Goal: Book appointment/travel/reservation

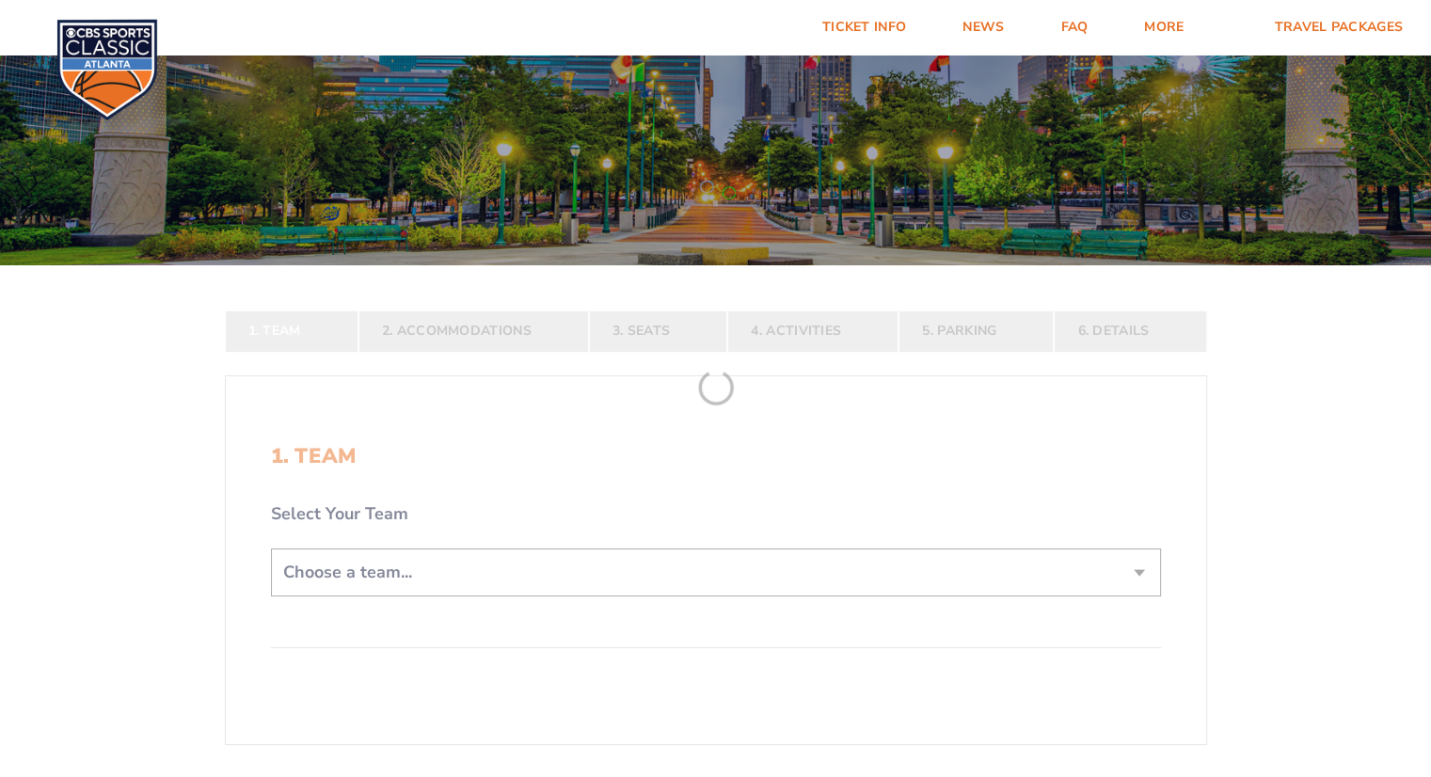
scroll to position [282, 0]
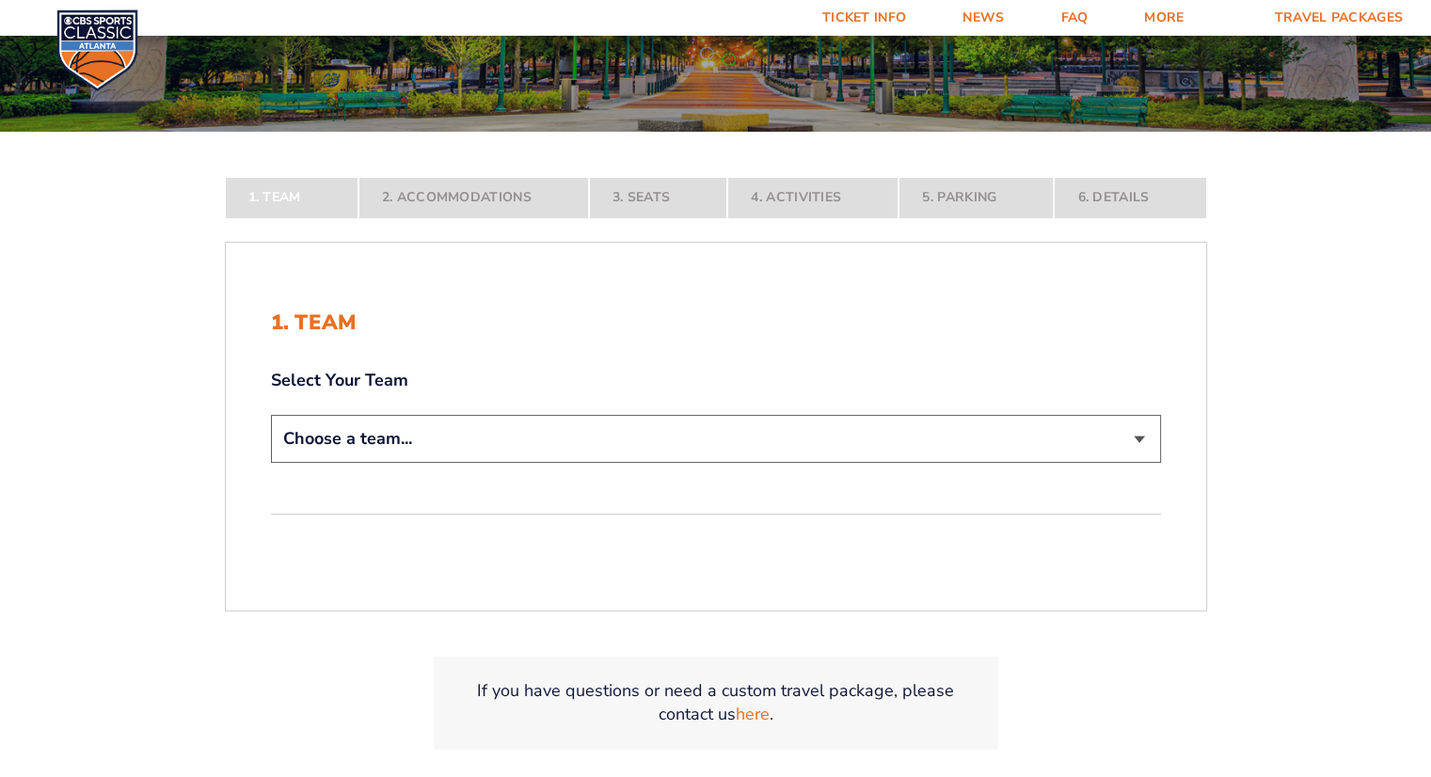
drag, startPoint x: 315, startPoint y: 434, endPoint x: 320, endPoint y: 422, distance: 13.1
click at [316, 435] on select "Choose a team... [US_STATE] Wildcats [US_STATE] State Buckeyes [US_STATE] Tar H…" at bounding box center [716, 439] width 890 height 48
select select "12956"
click at [271, 463] on select "Choose a team... [US_STATE] Wildcats [US_STATE] State Buckeyes [US_STATE] Tar H…" at bounding box center [716, 439] width 890 height 48
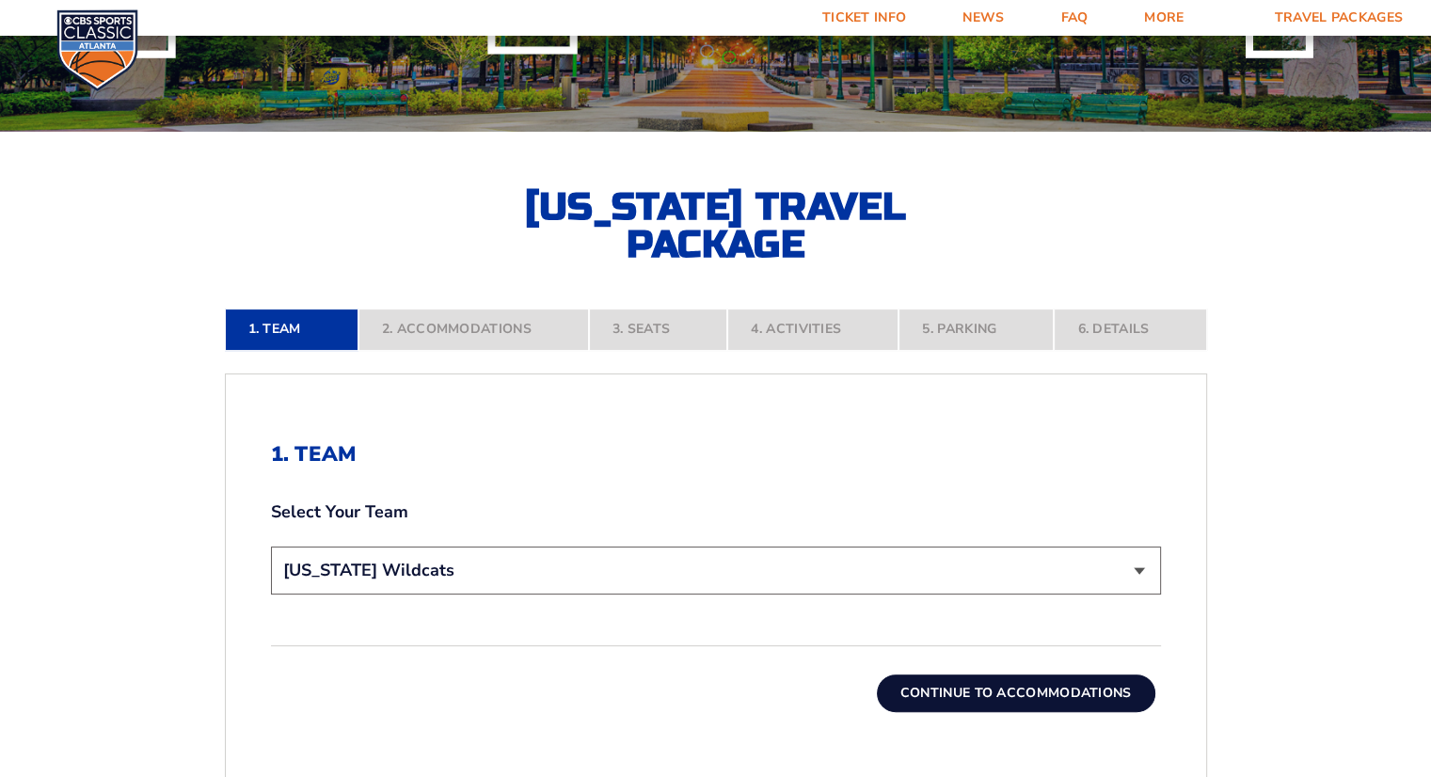
click at [956, 698] on button "Continue To Accommodations" at bounding box center [1016, 694] width 279 height 38
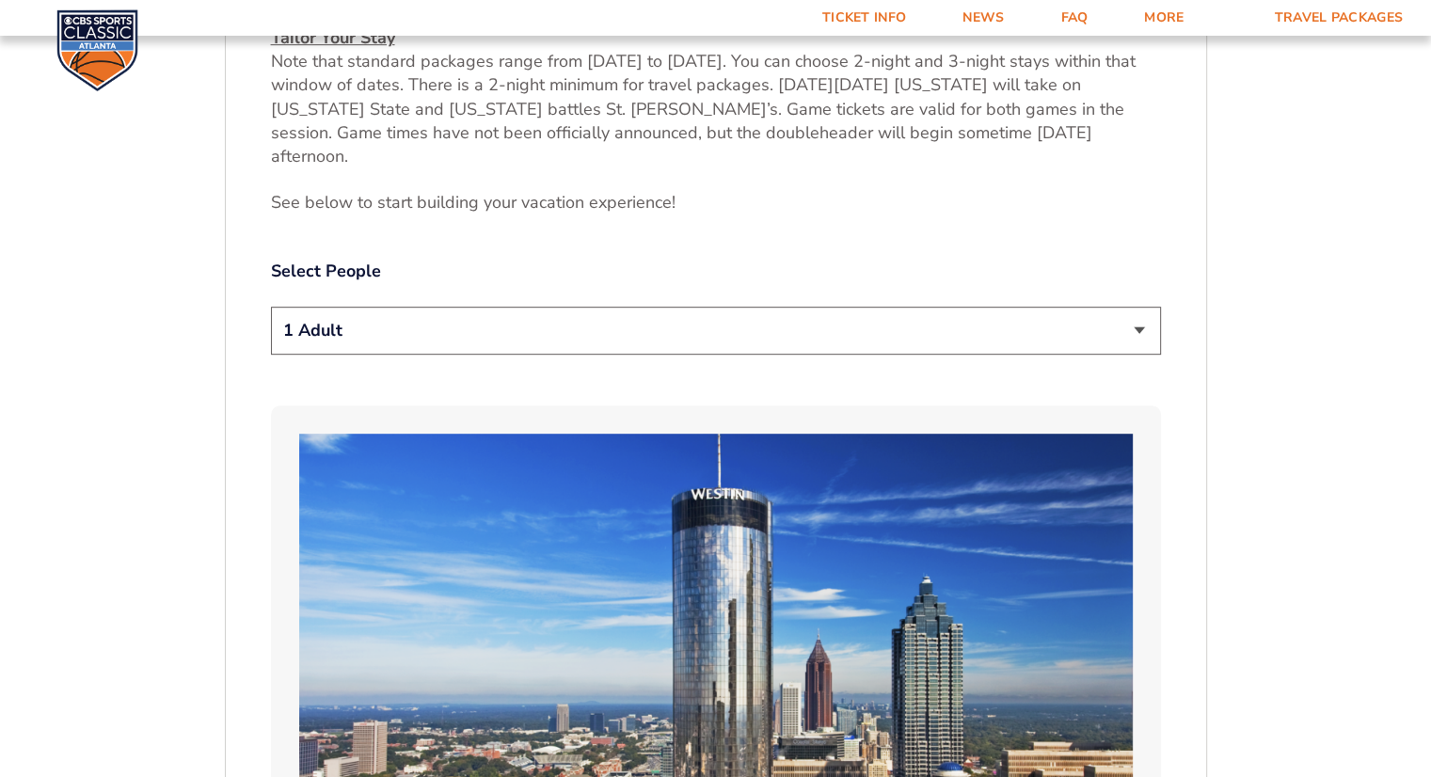
scroll to position [932, 0]
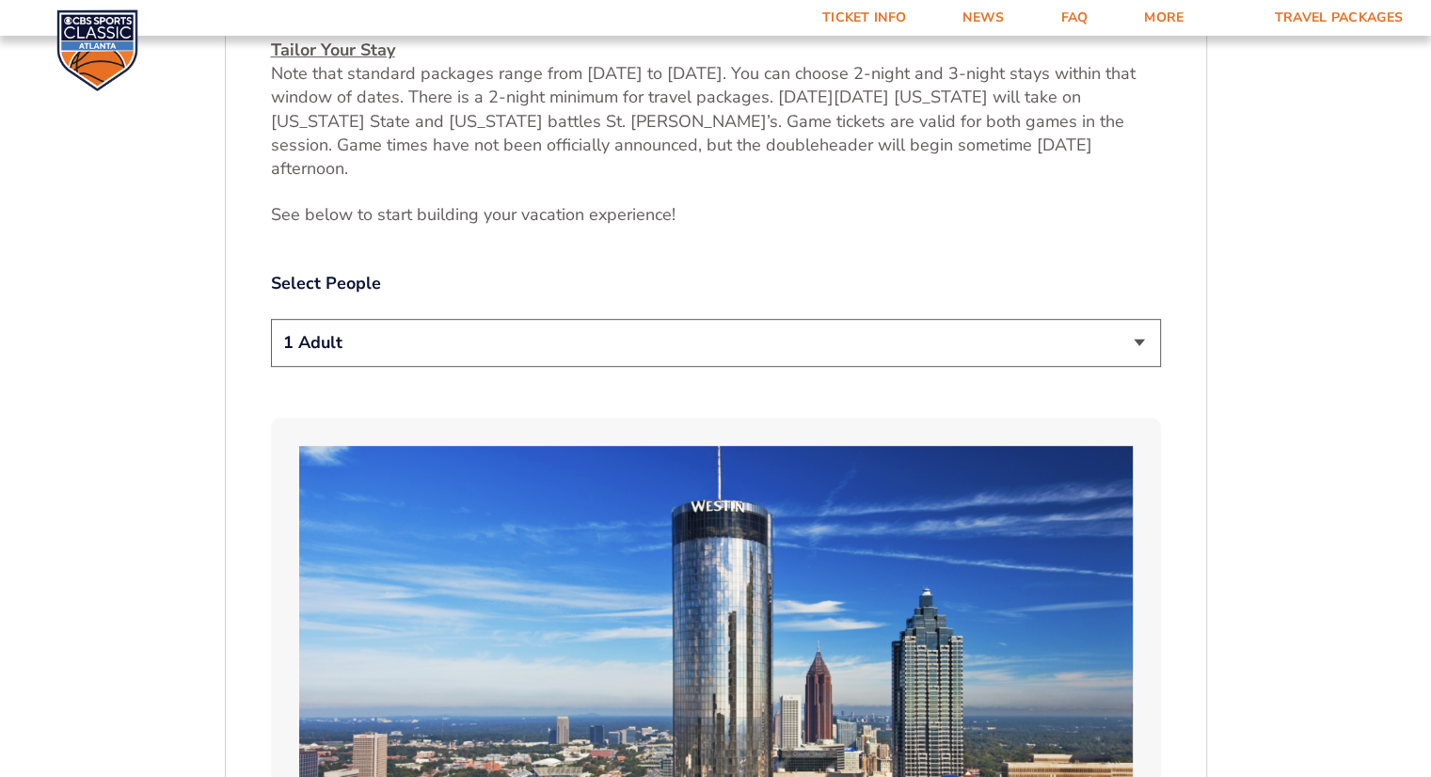
click at [312, 319] on select "1 Adult 2 Adults 3 Adults 4 Adults 2 Adults + 1 Child 2 Adults + 2 Children 2 A…" at bounding box center [716, 343] width 890 height 48
click at [271, 319] on select "1 Adult 2 Adults 3 Adults 4 Adults 2 Adults + 1 Child 2 Adults + 2 Children 2 A…" at bounding box center [716, 343] width 890 height 48
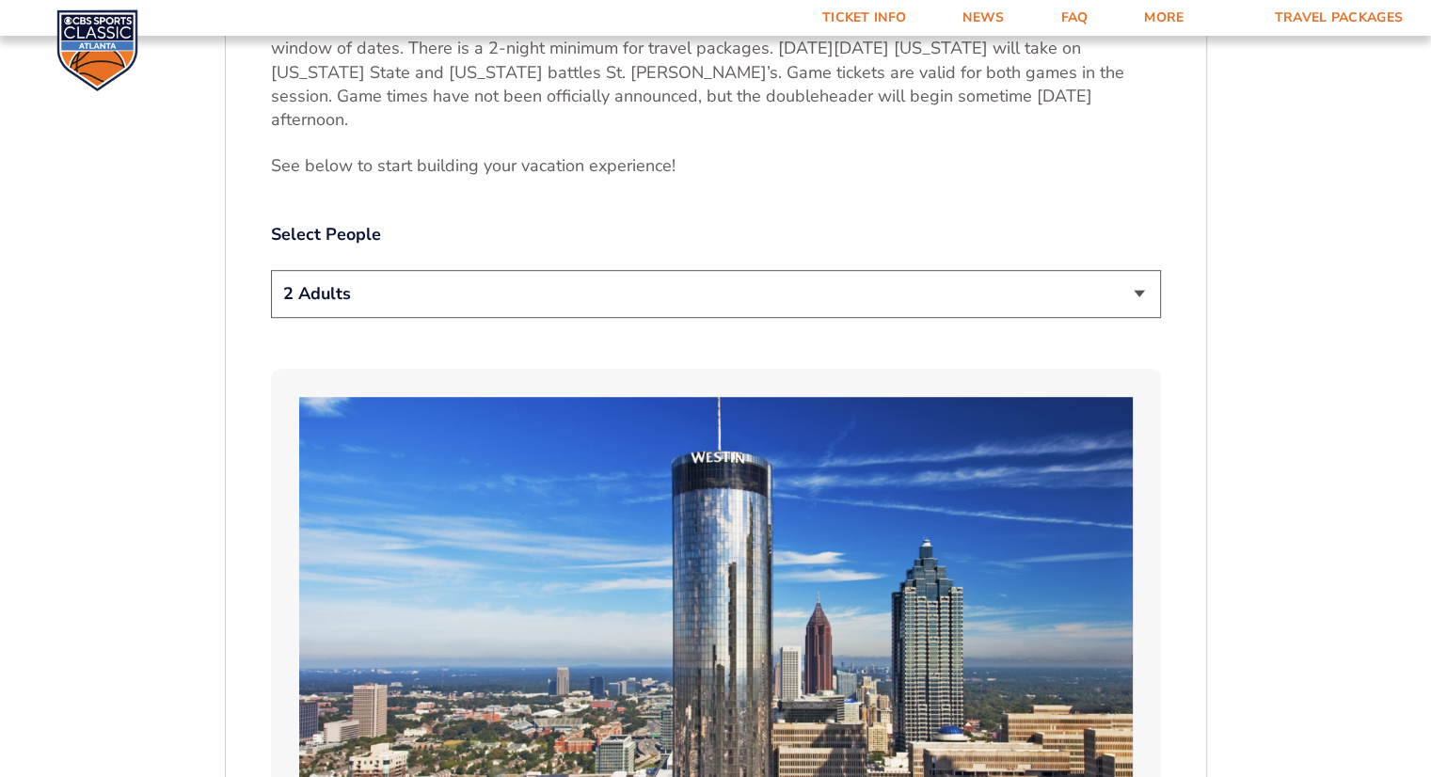
scroll to position [838, 0]
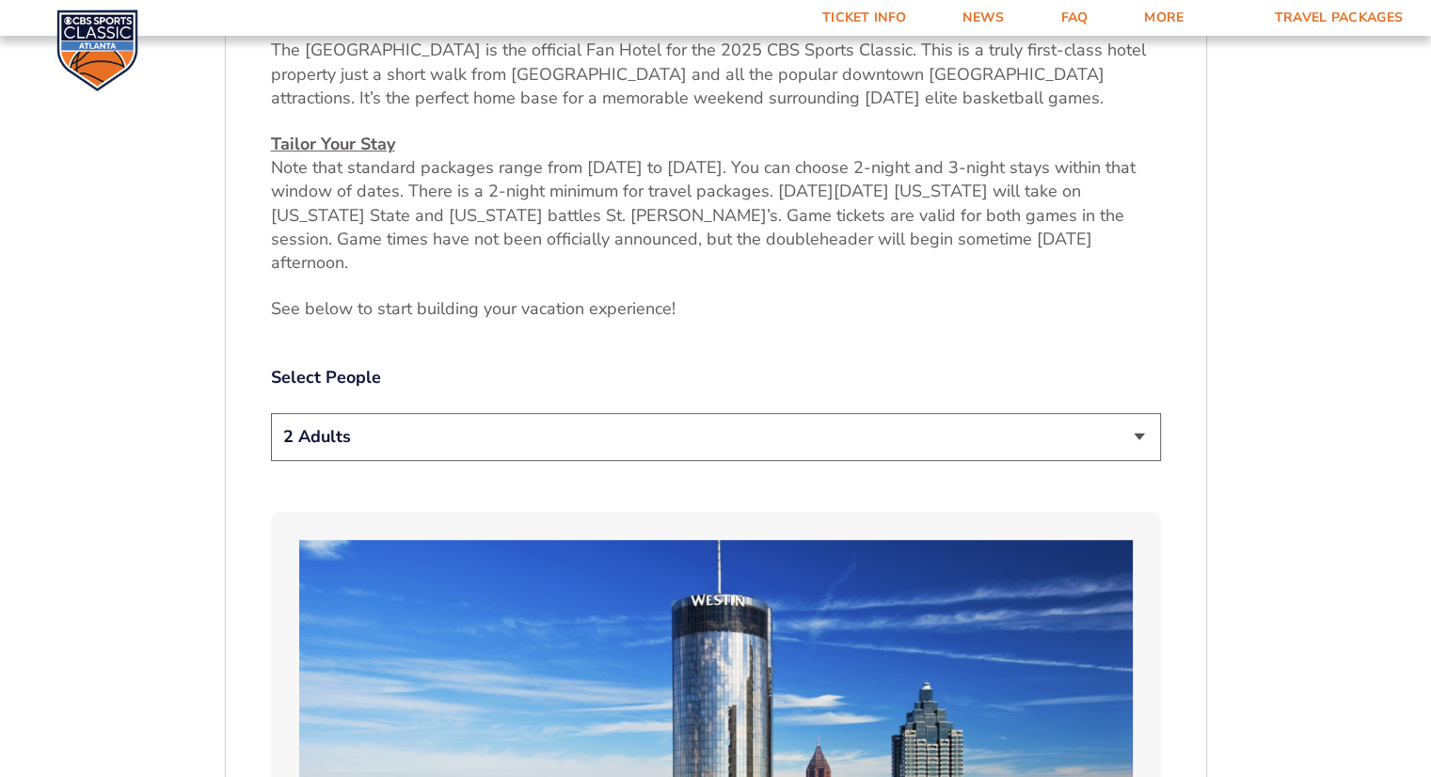
click at [327, 413] on select "1 Adult 2 Adults 3 Adults 4 Adults 2 Adults + 1 Child 2 Adults + 2 Children 2 A…" at bounding box center [716, 437] width 890 height 48
select select "3 Adults"
click at [271, 413] on select "1 Adult 2 Adults 3 Adults 4 Adults 2 Adults + 1 Child 2 Adults + 2 Children 2 A…" at bounding box center [716, 437] width 890 height 48
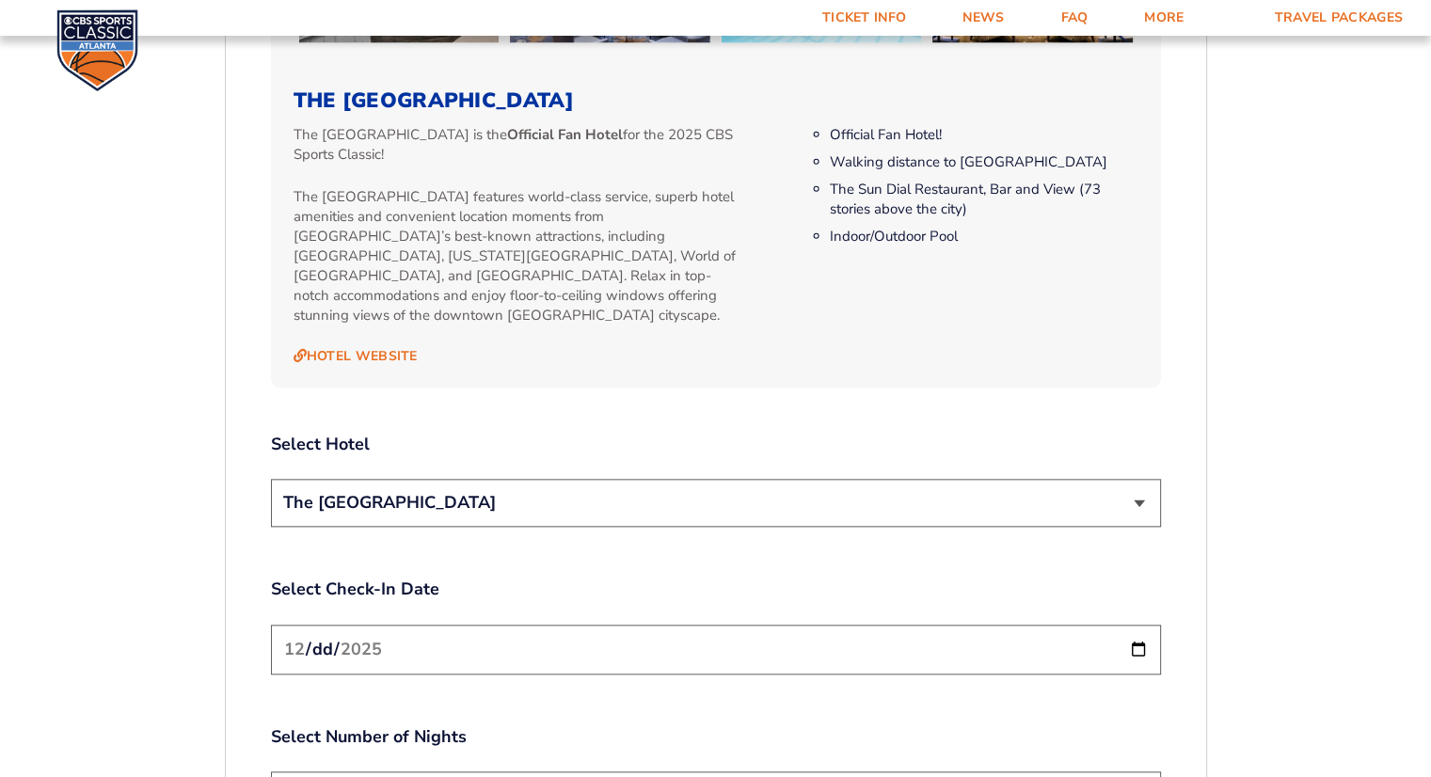
scroll to position [1967, 0]
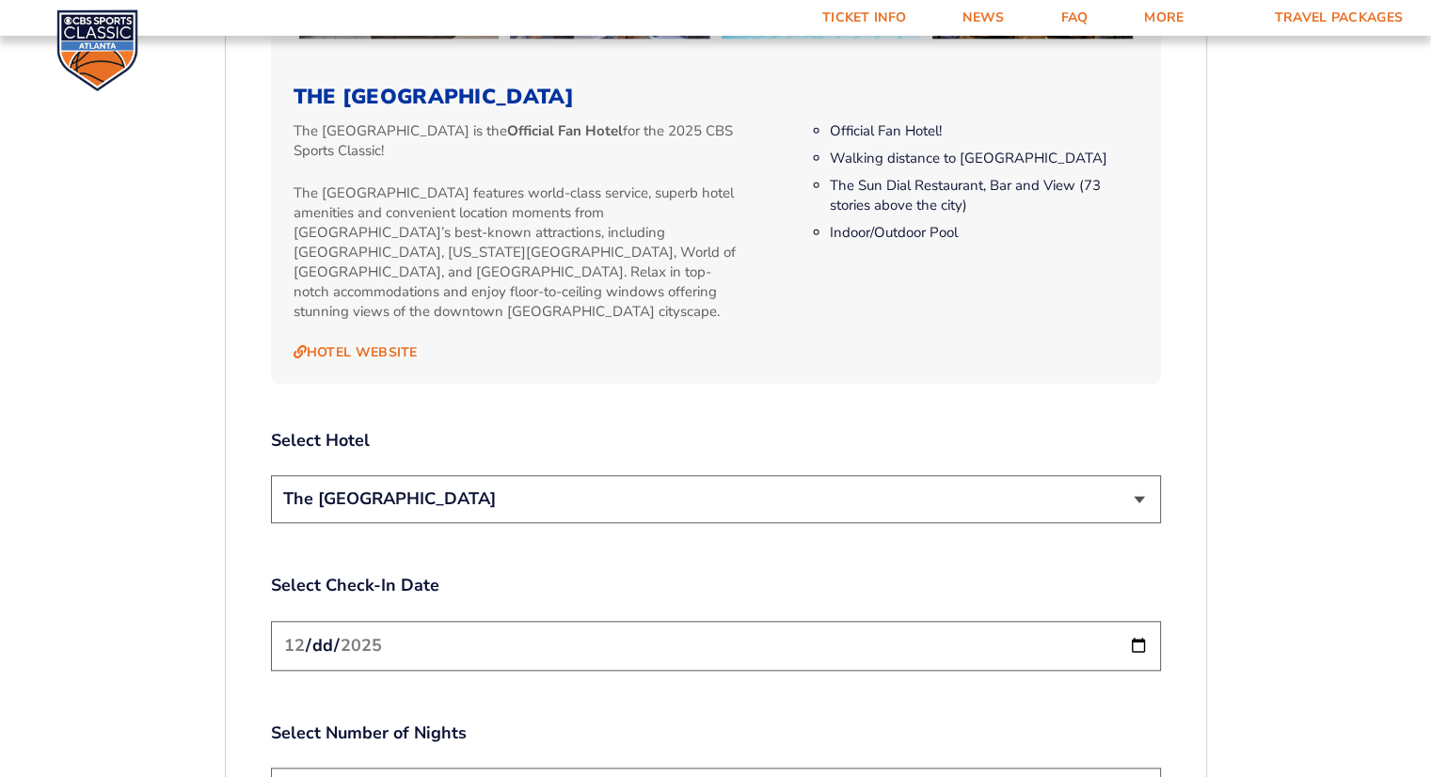
click at [535, 475] on select "The [GEOGRAPHIC_DATA]" at bounding box center [716, 499] width 890 height 48
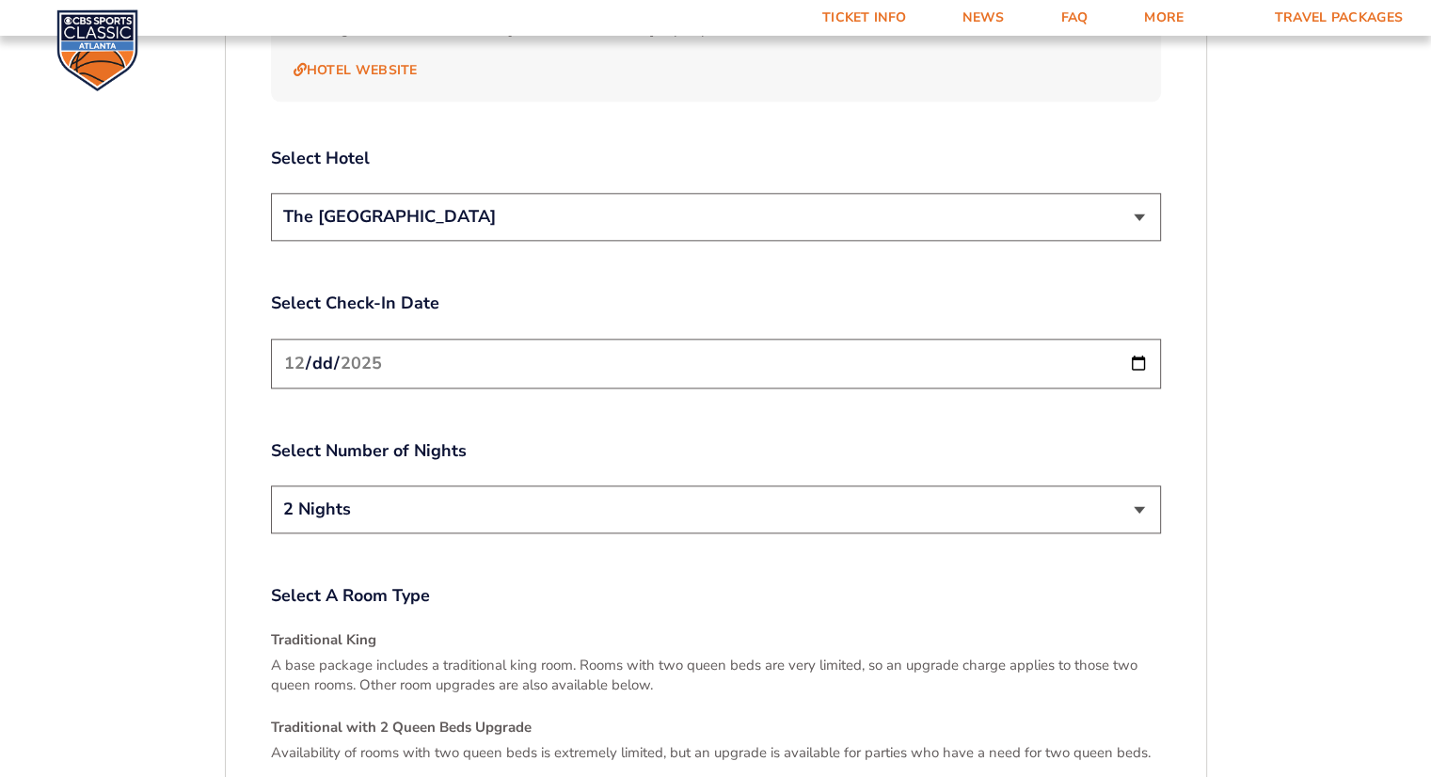
click at [496, 486] on select "2 Nights 3 Nights" at bounding box center [716, 510] width 890 height 48
click at [489, 486] on select "2 Nights 3 Nights" at bounding box center [716, 510] width 890 height 48
click at [1145, 339] on input "[DATE]" at bounding box center [716, 364] width 890 height 50
click at [612, 439] on label "Select Number of Nights" at bounding box center [716, 451] width 890 height 24
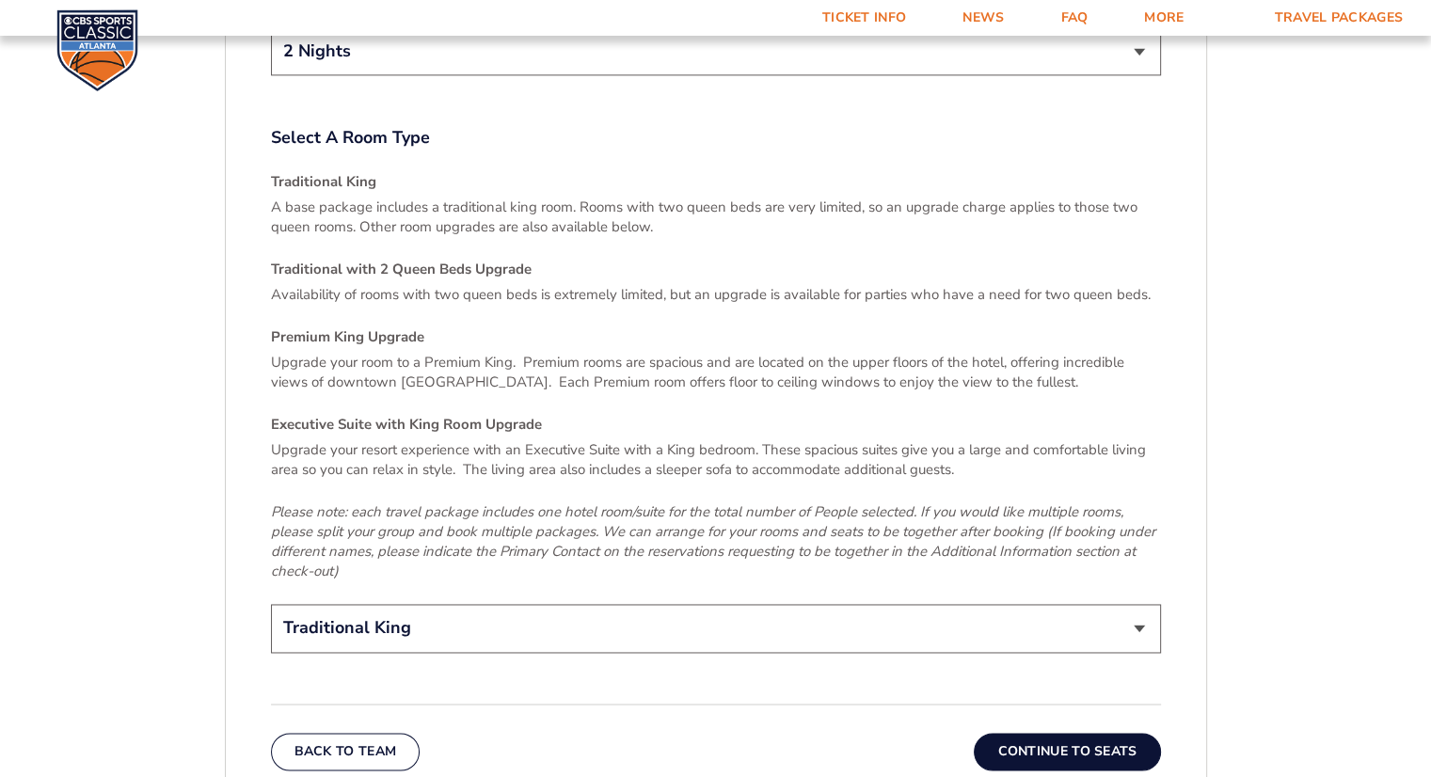
scroll to position [2814, 0]
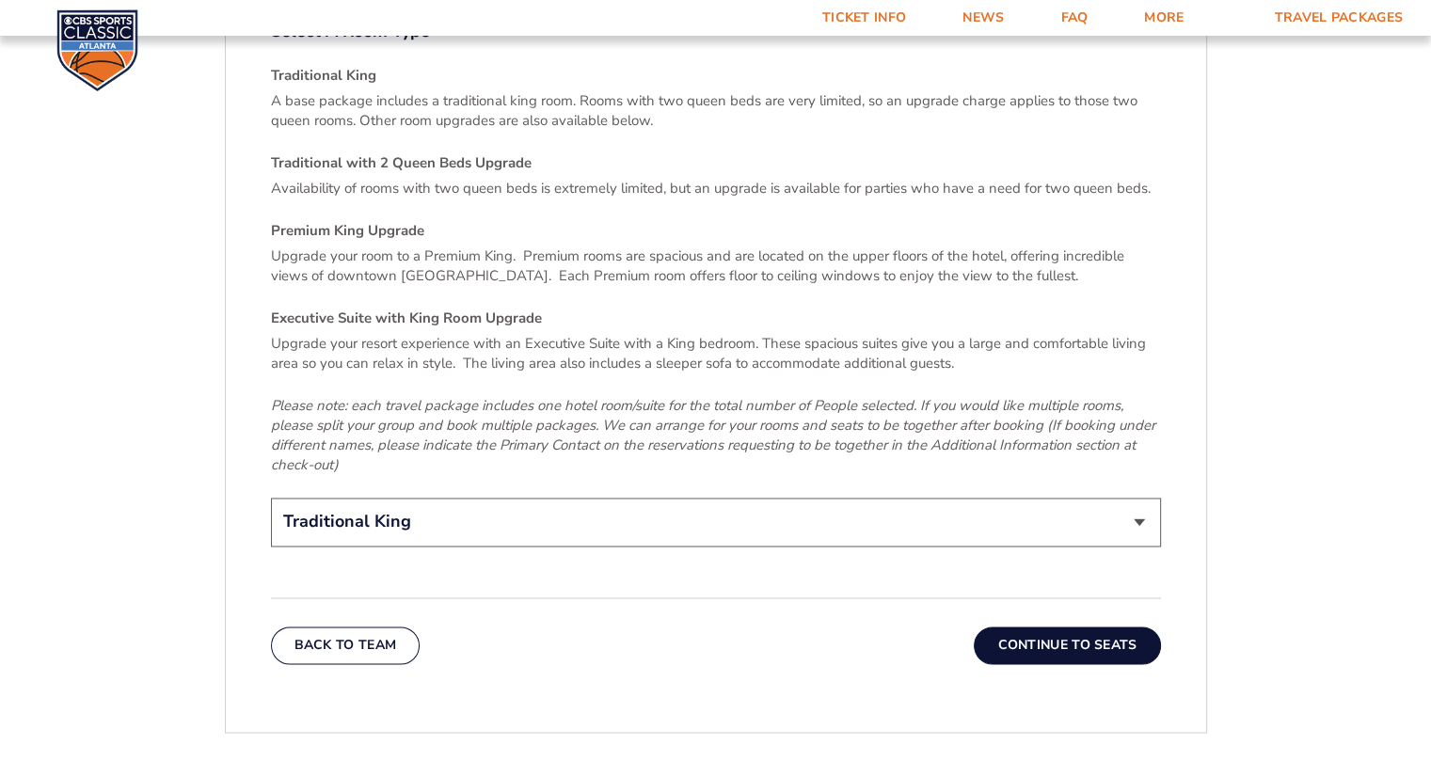
click at [359, 498] on select "Traditional King Traditional with 2 Queen Beds Upgrade (+$45 per night) Premium…" at bounding box center [716, 522] width 890 height 48
